Goal: Transaction & Acquisition: Subscribe to service/newsletter

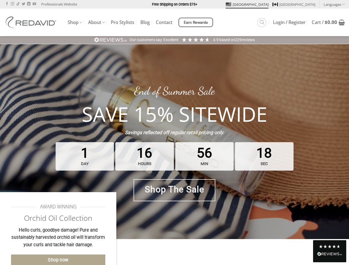
click at [174, 132] on strong "Savings reflected off regular retail pricing only." at bounding box center [174, 133] width 99 height 6
click at [334, 4] on link "Languages" at bounding box center [333, 4] width 21 height 8
click at [196, 22] on span "Earn Rewards" at bounding box center [196, 23] width 24 height 6
click at [174, 40] on div "Excellent" at bounding box center [170, 40] width 15 height 6
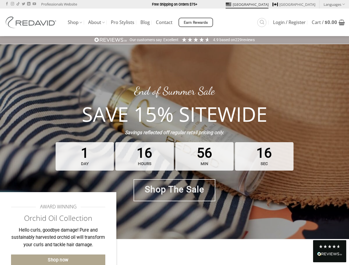
click at [329, 251] on div "Read All Reviews" at bounding box center [329, 254] width 25 height 7
